Goal: Information Seeking & Learning: Learn about a topic

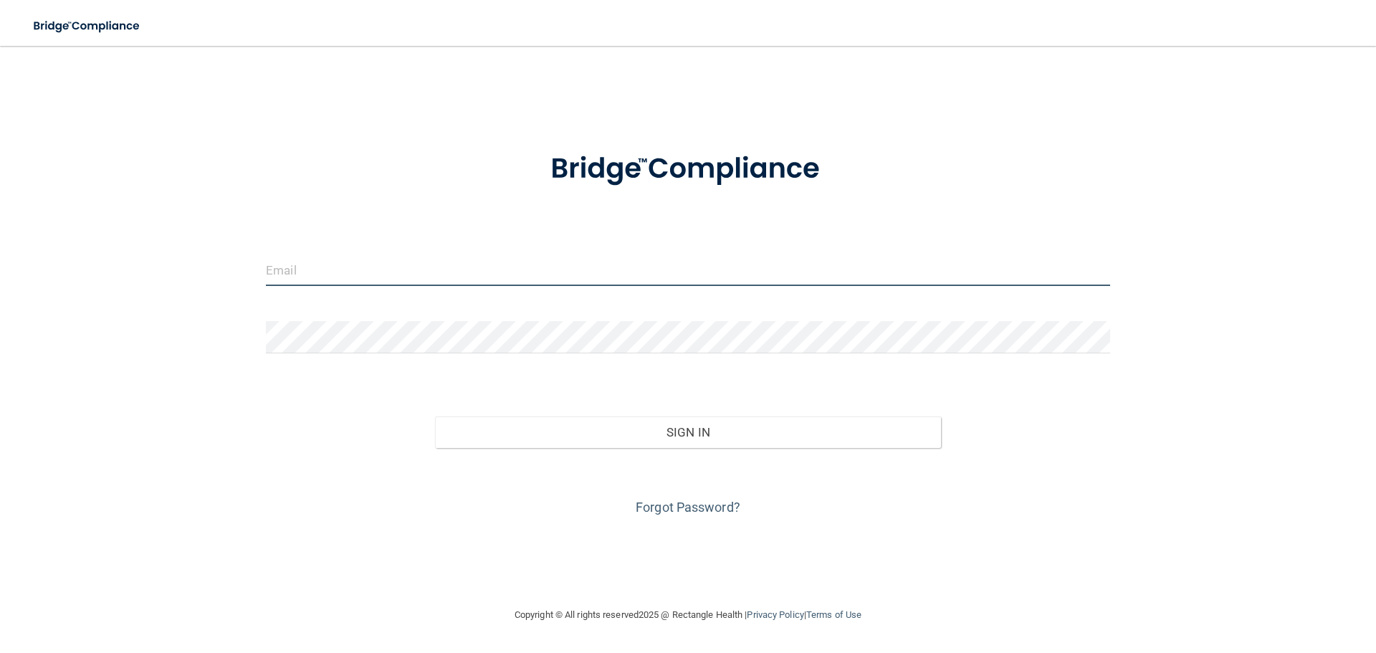
click at [285, 269] on input "email" at bounding box center [688, 270] width 845 height 32
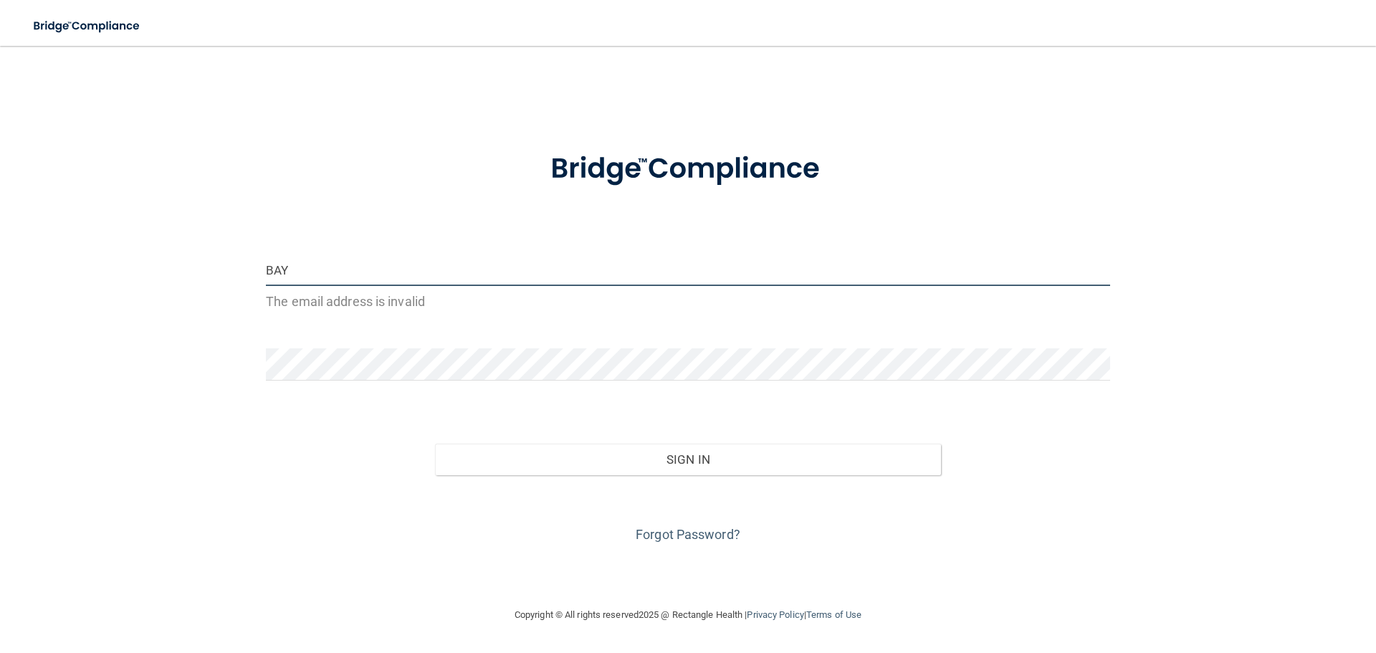
type input "[PERSON_NAME][EMAIL_ADDRESS][PERSON_NAME][DOMAIN_NAME]"
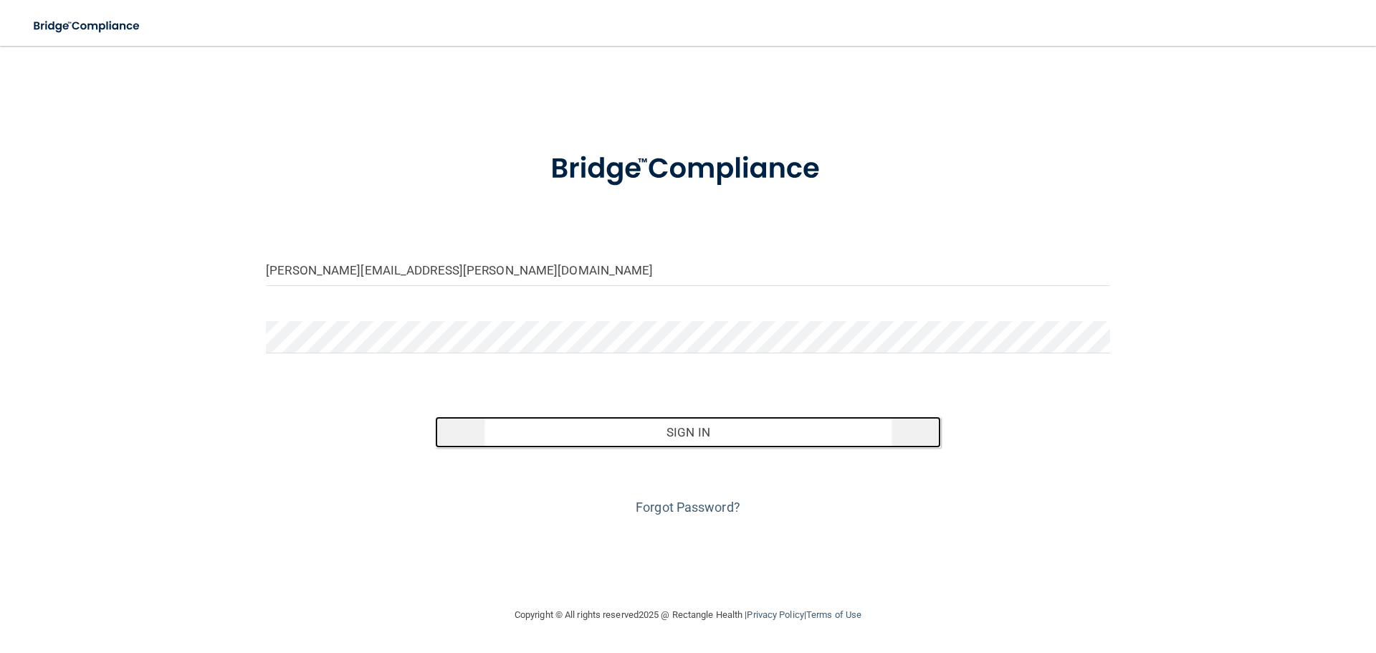
click at [686, 432] on button "Sign In" at bounding box center [688, 433] width 507 height 32
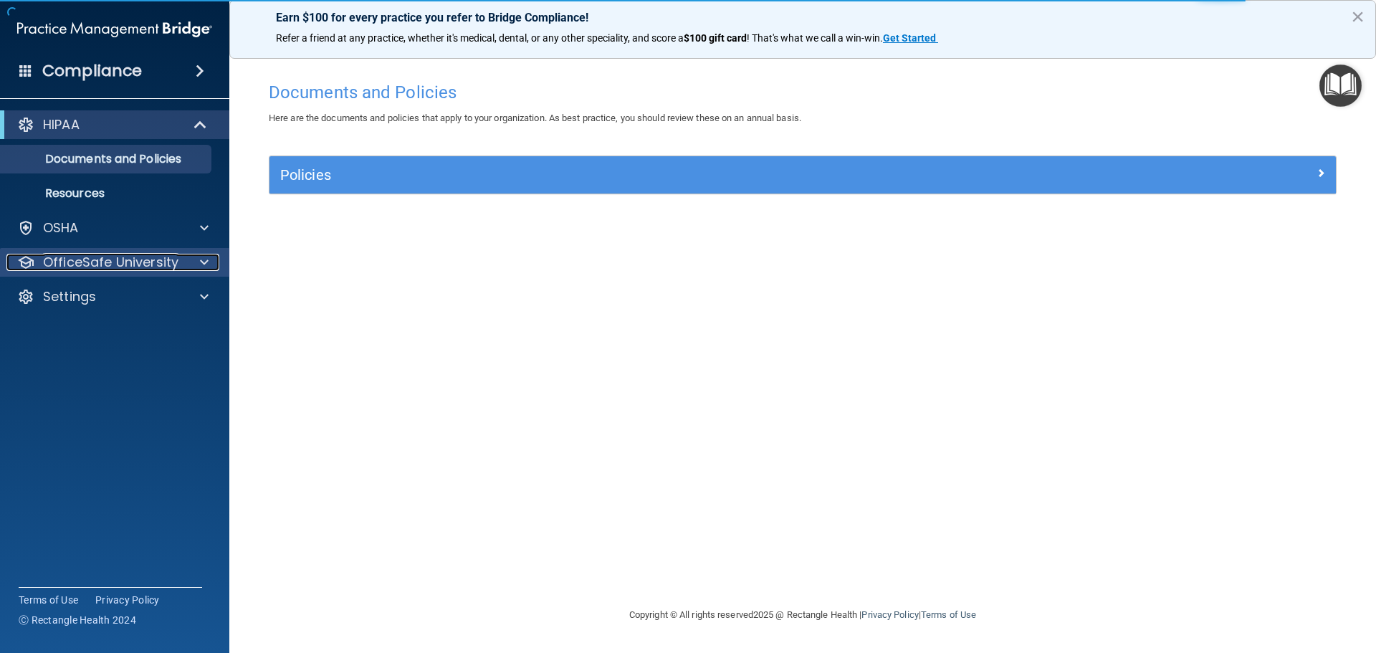
click at [92, 265] on p "OfficeSafe University" at bounding box center [110, 262] width 135 height 17
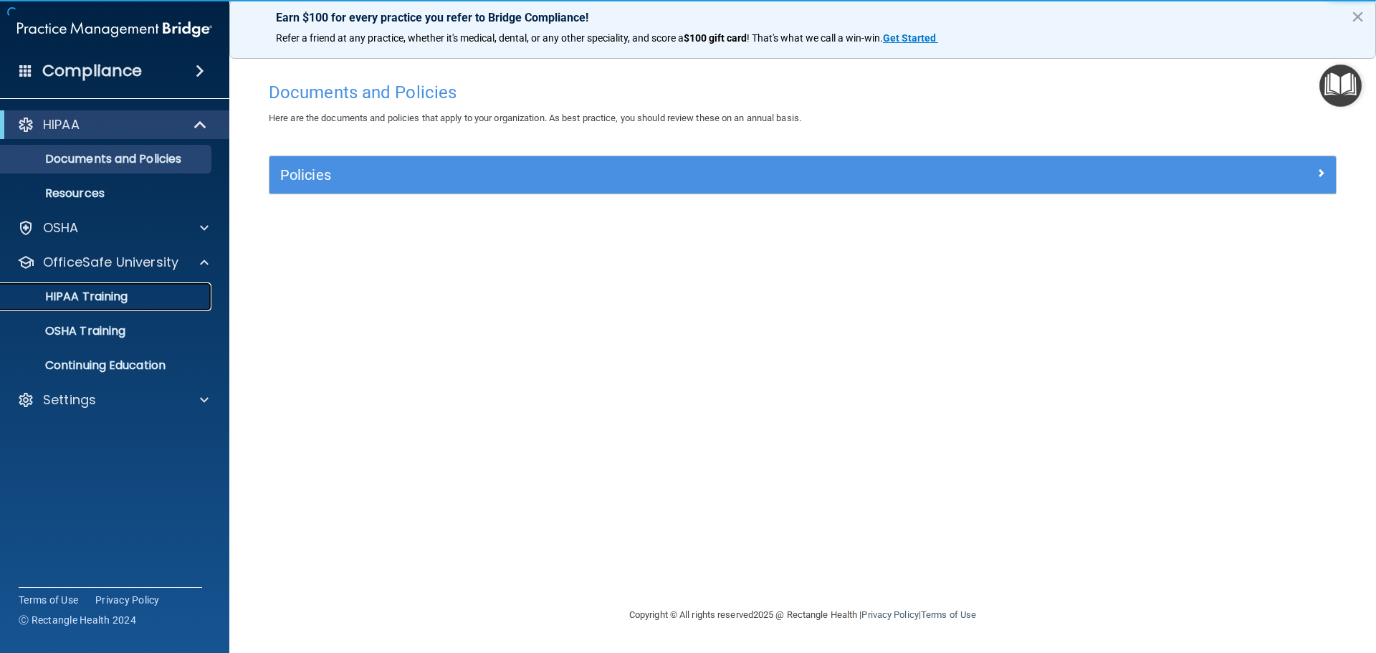
click at [82, 299] on p "HIPAA Training" at bounding box center [68, 297] width 118 height 14
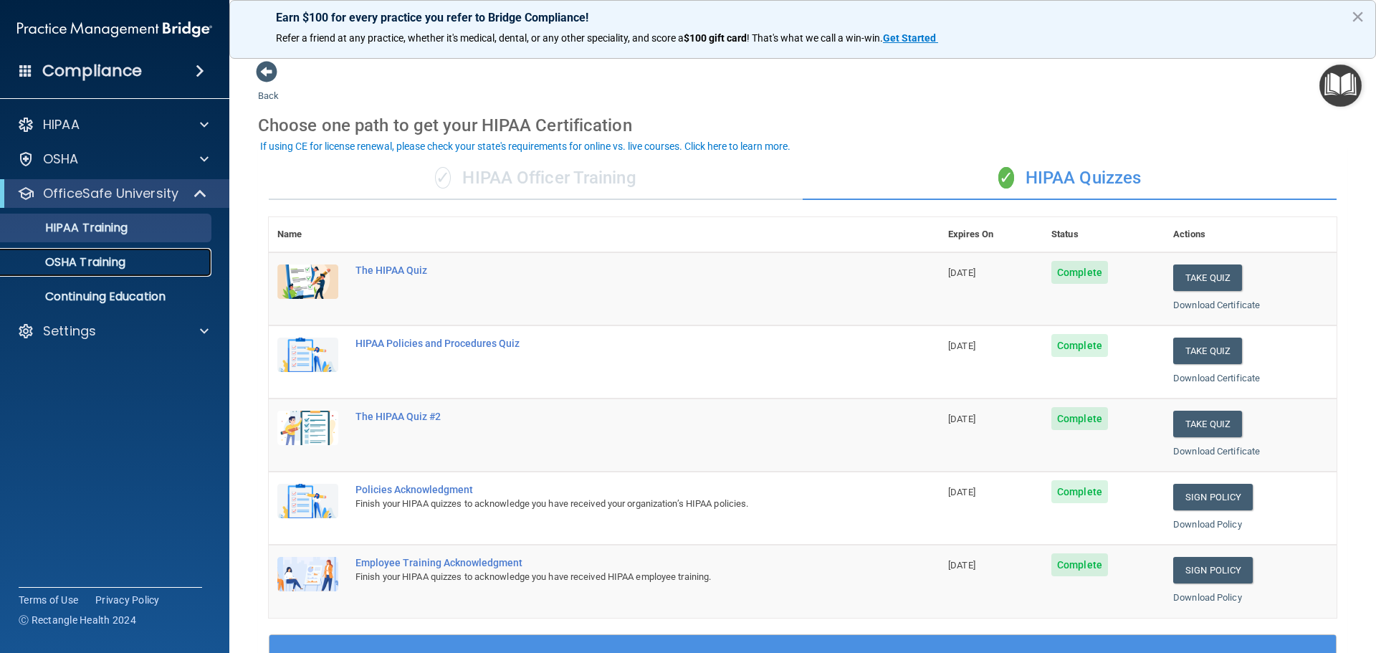
click at [108, 263] on p "OSHA Training" at bounding box center [67, 262] width 116 height 14
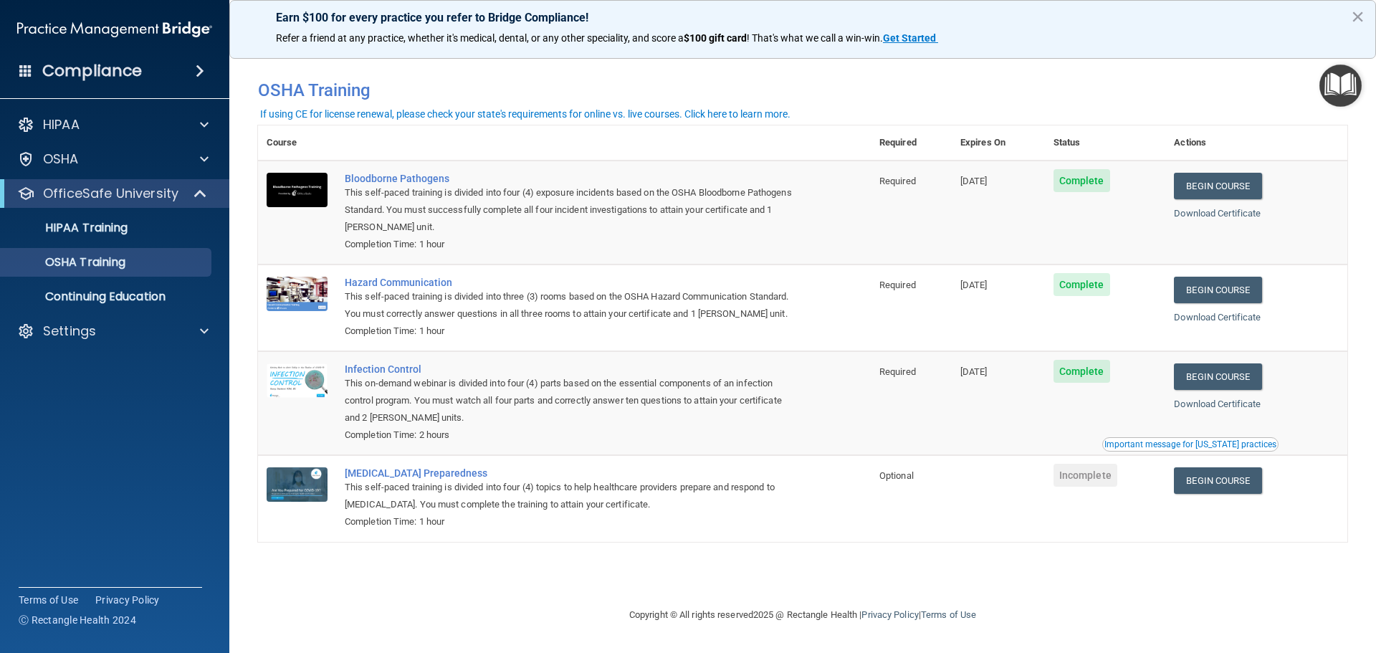
click at [98, 69] on h4 "Compliance" at bounding box center [92, 71] width 100 height 20
